Goal: Task Accomplishment & Management: Manage account settings

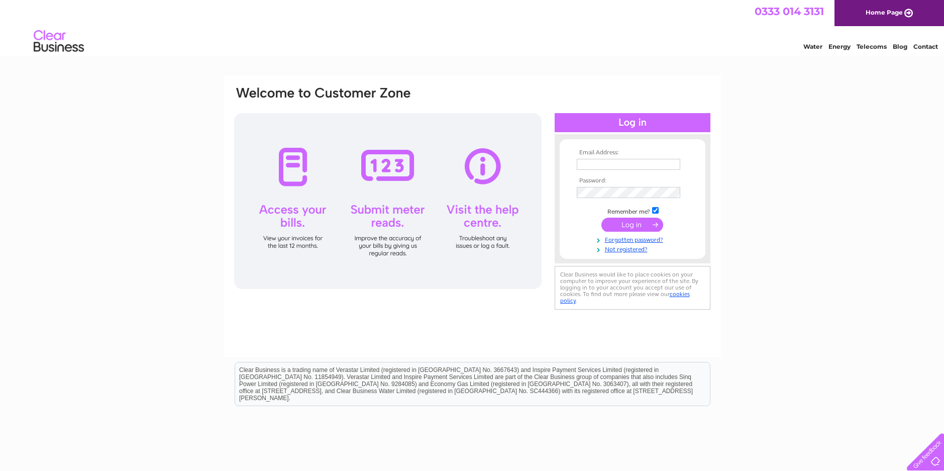
type input "[EMAIL_ADDRESS][DOMAIN_NAME]"
click at [633, 222] on input "submit" at bounding box center [633, 225] width 62 height 14
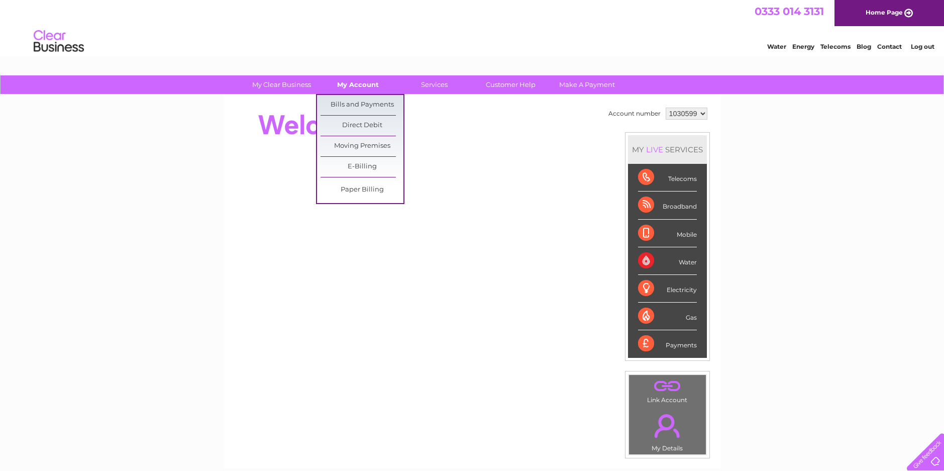
click at [352, 83] on link "My Account" at bounding box center [358, 84] width 83 height 19
click at [353, 100] on link "Bills and Payments" at bounding box center [362, 105] width 83 height 20
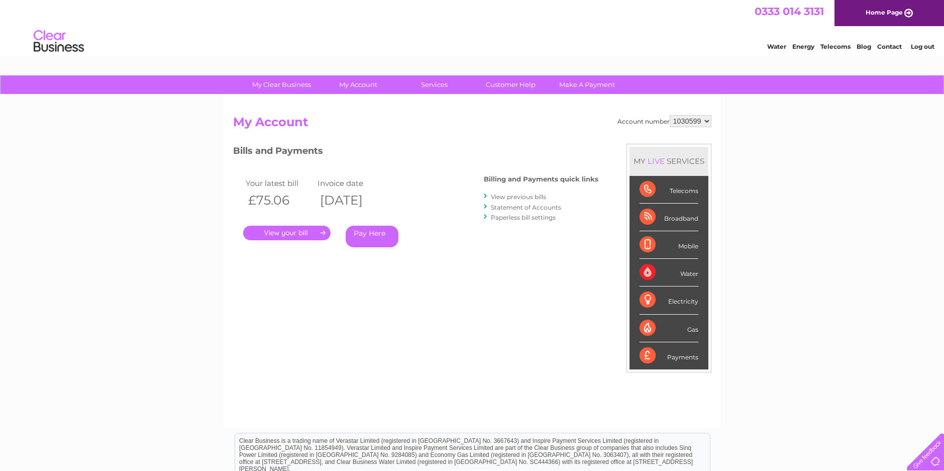
click at [282, 231] on link "." at bounding box center [286, 233] width 87 height 15
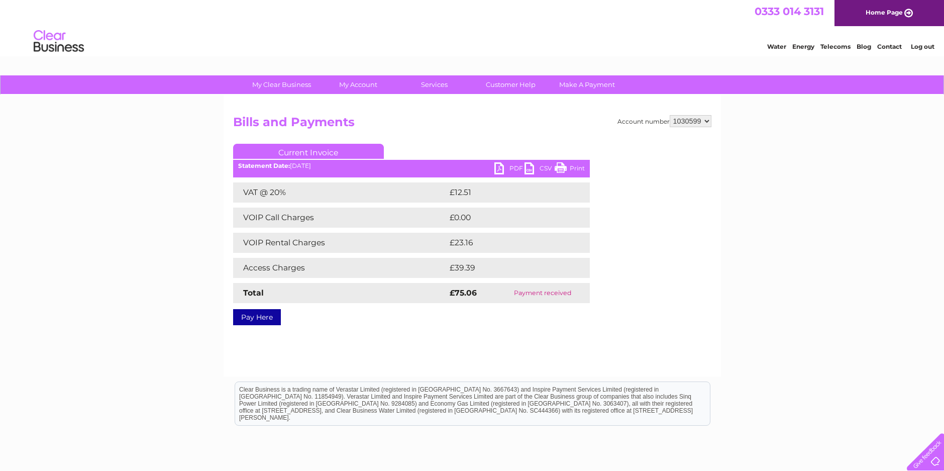
click at [562, 166] on link "Print" at bounding box center [570, 169] width 30 height 15
